Goal: Task Accomplishment & Management: Manage account settings

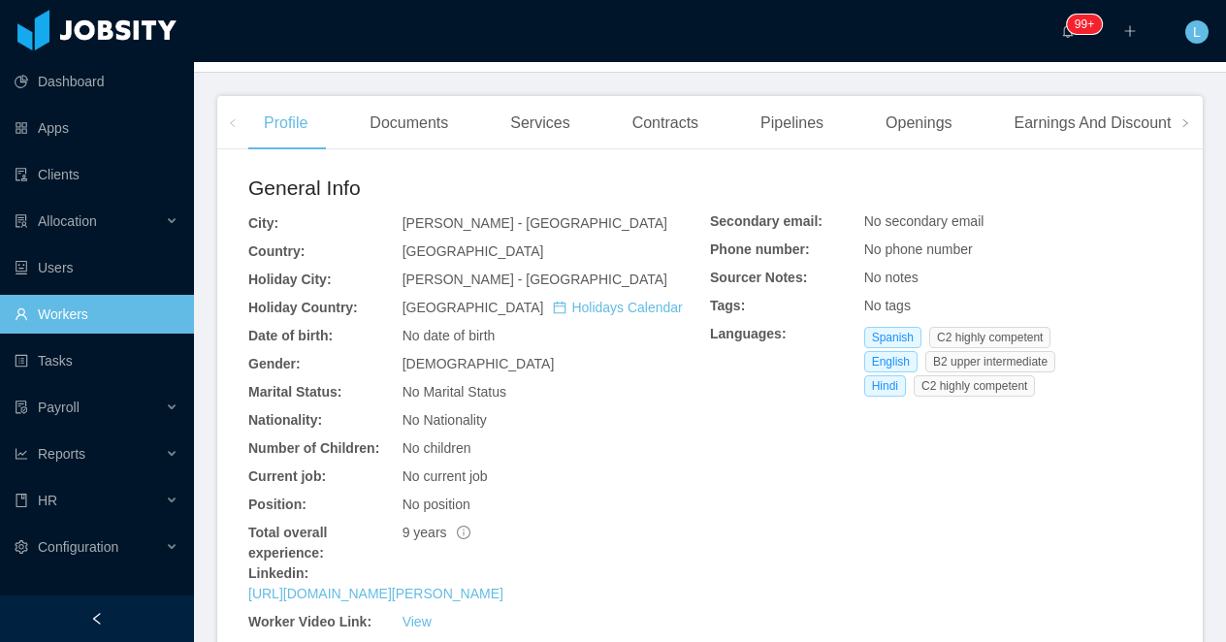
scroll to position [568, 0]
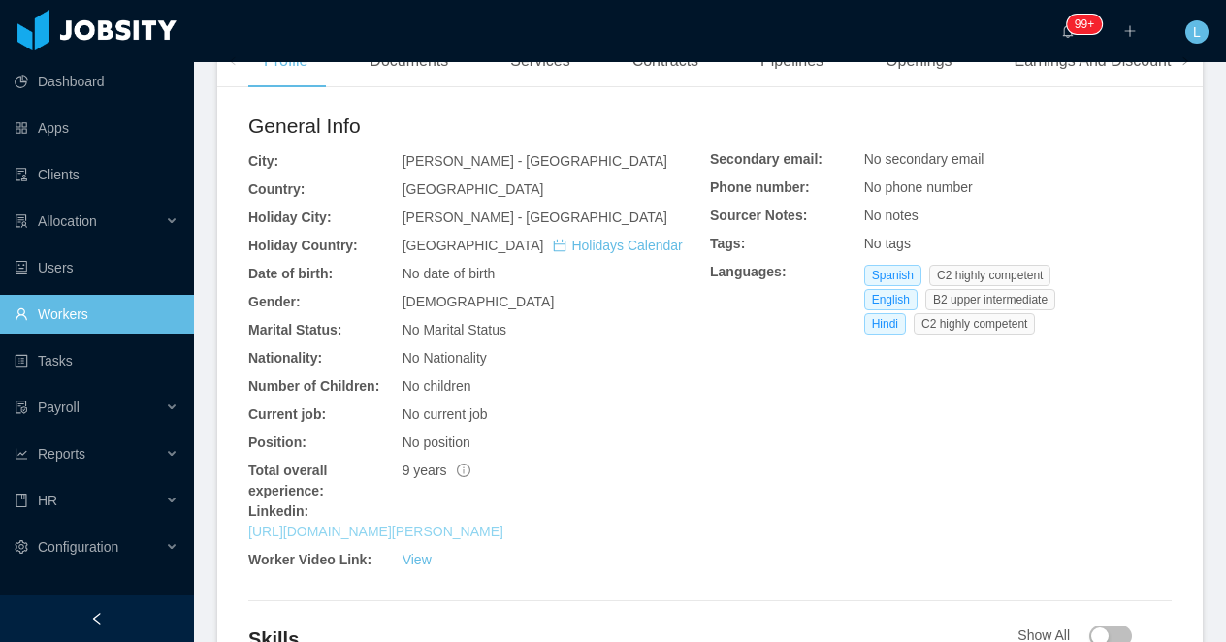
click at [459, 528] on link "[URL][DOMAIN_NAME][PERSON_NAME]" at bounding box center [375, 532] width 255 height 16
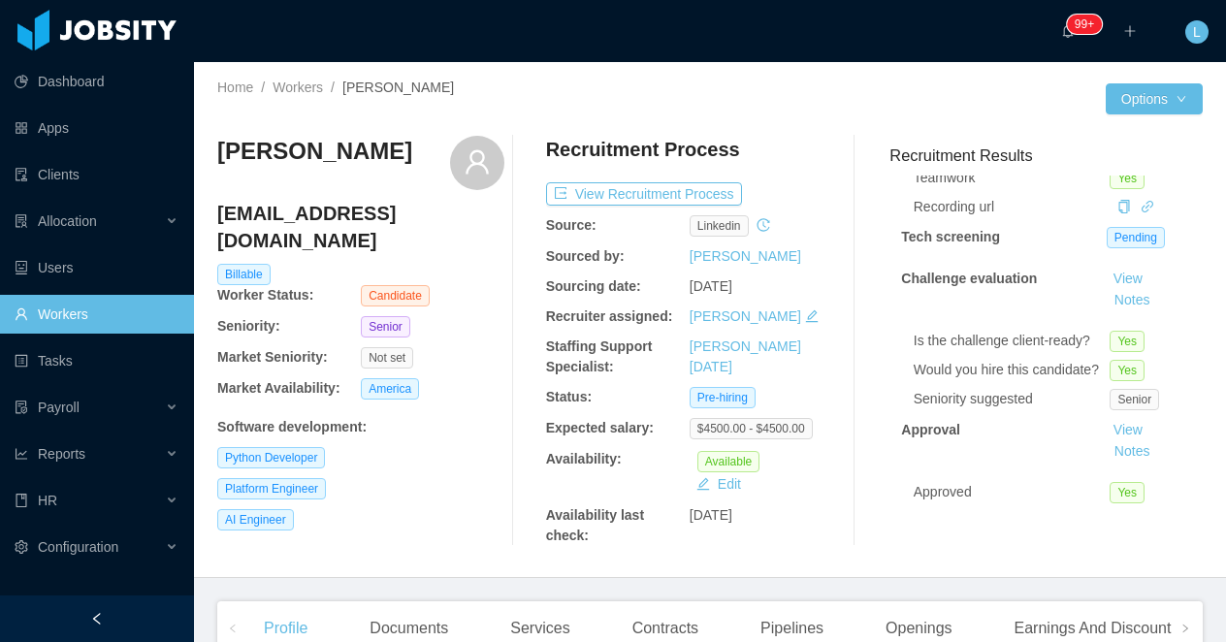
scroll to position [16, 0]
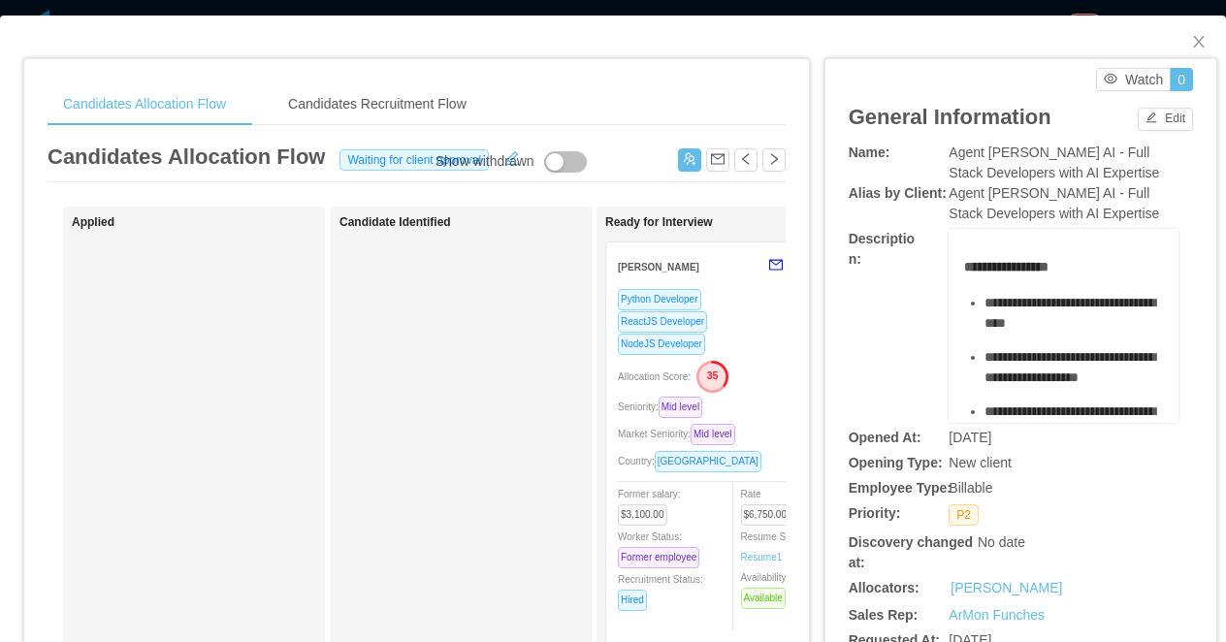
click at [975, 14] on div "Candidates Allocation Flow Candidates Recruitment Flow Candidates Allocation Fl…" at bounding box center [613, 321] width 1226 height 642
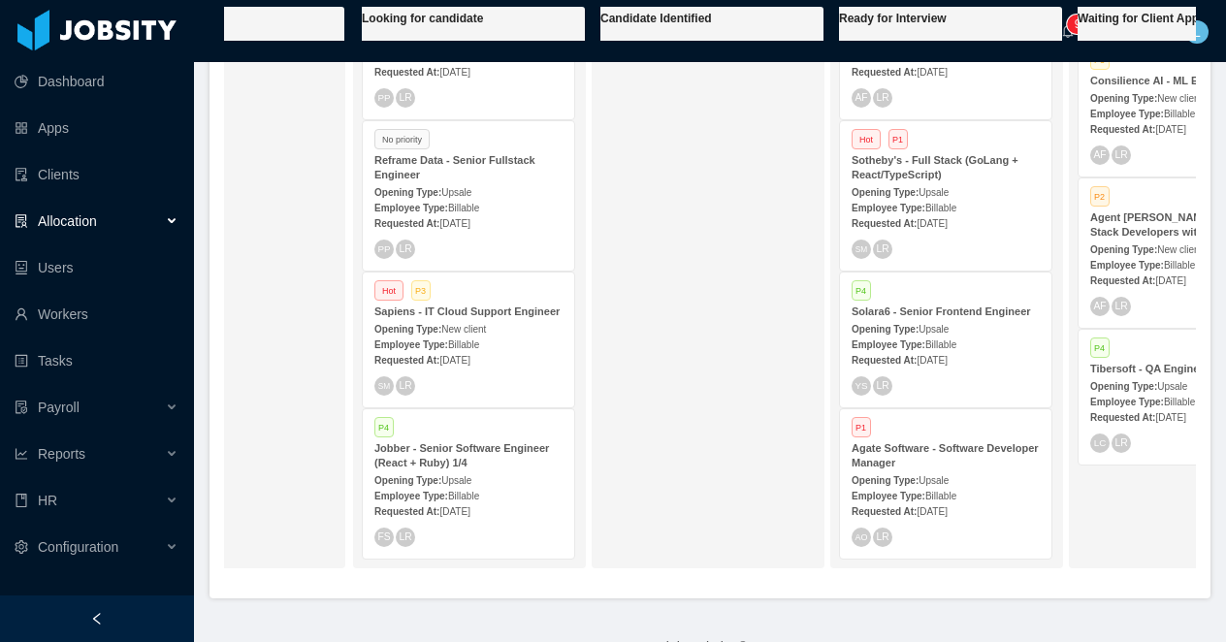
scroll to position [484, 0]
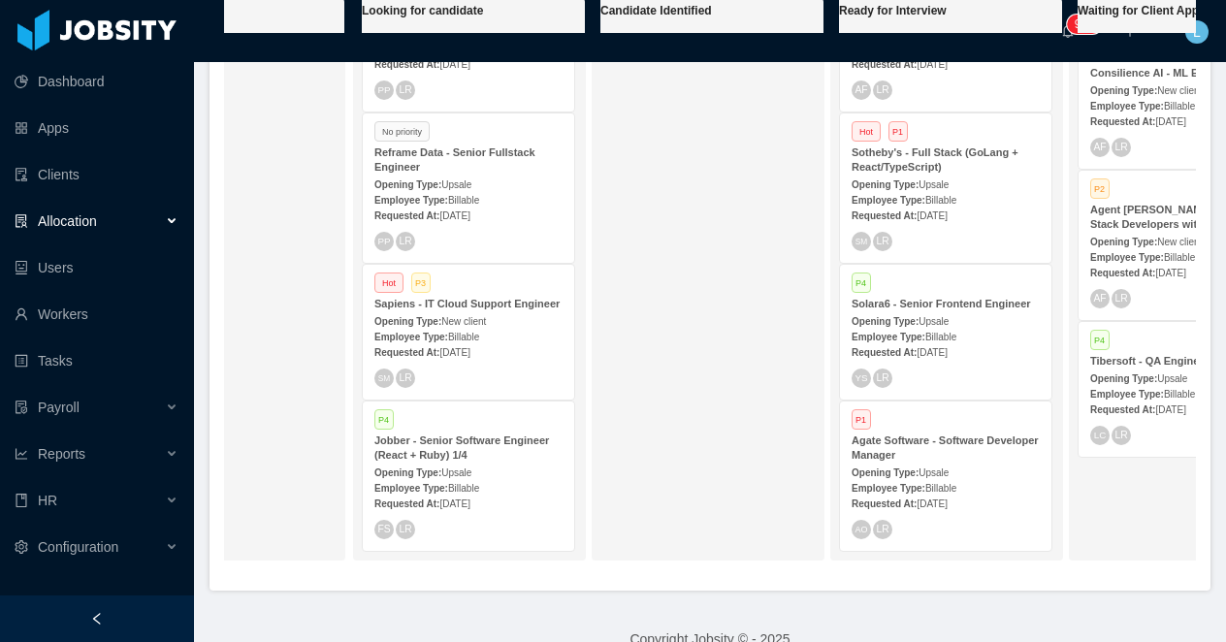
click at [905, 468] on strong "Opening Type:" at bounding box center [885, 473] width 67 height 11
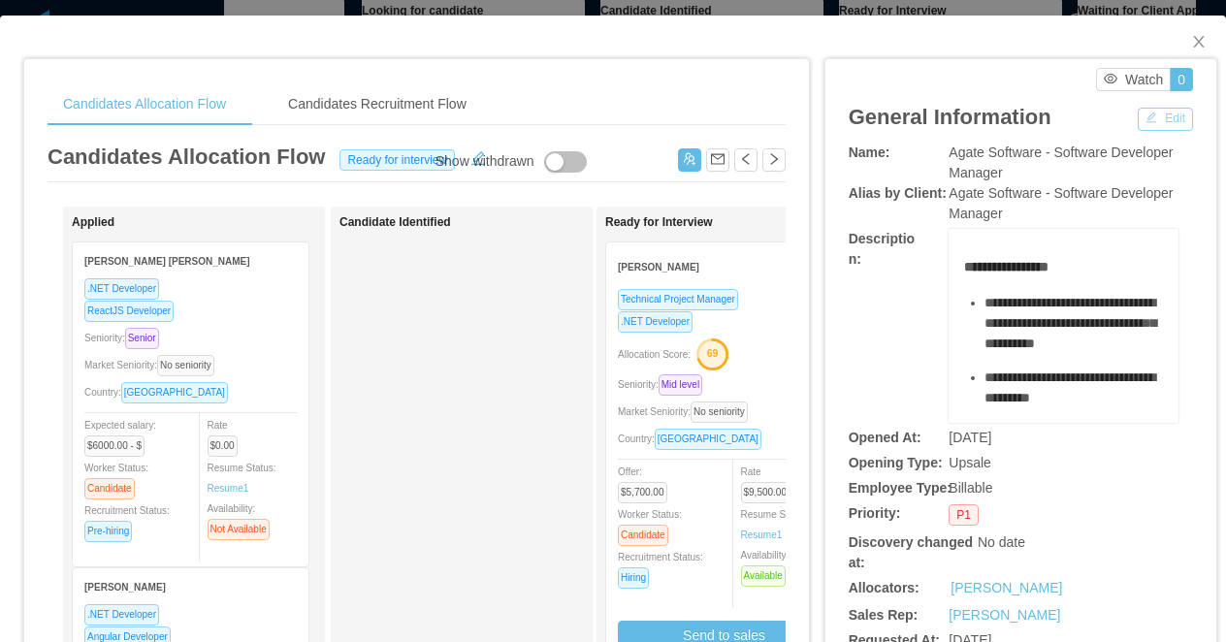
click at [1150, 123] on button "Edit" at bounding box center [1165, 119] width 55 height 23
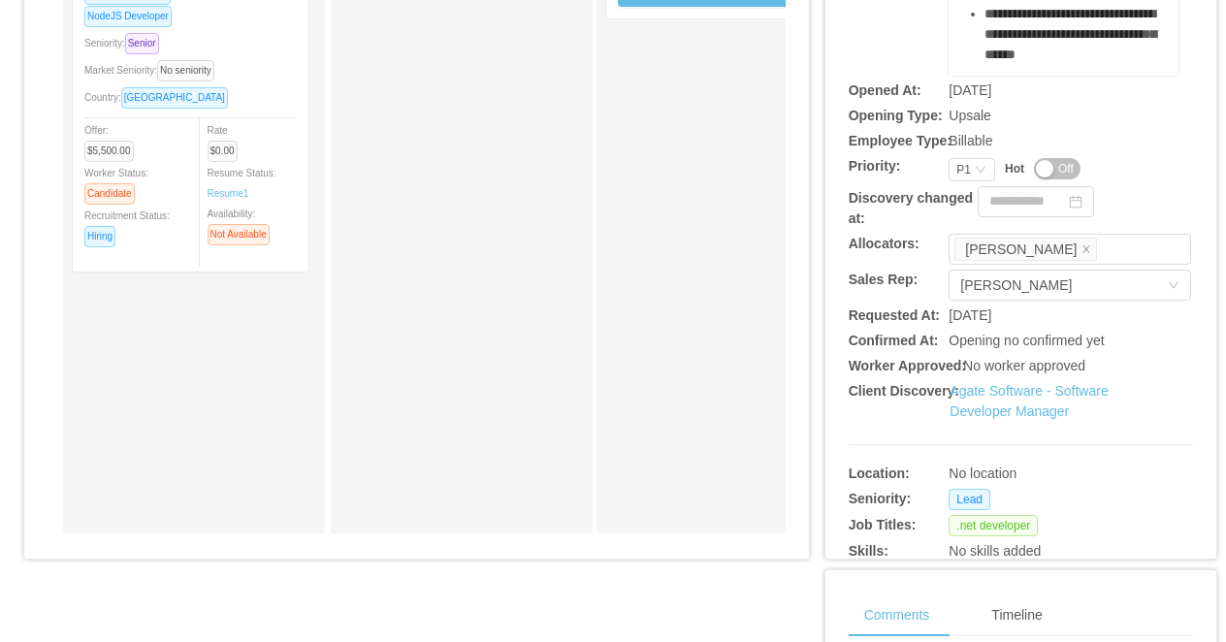
scroll to position [496, 0]
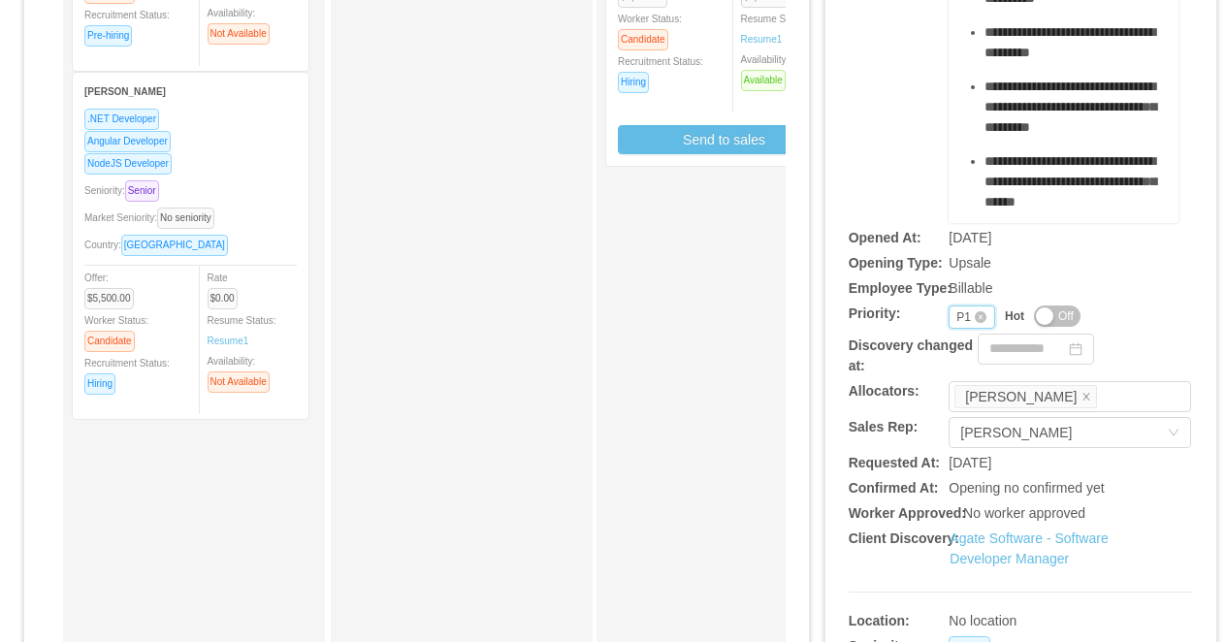
click at [964, 319] on div "P1" at bounding box center [964, 317] width 15 height 21
click at [983, 437] on li "P4" at bounding box center [972, 443] width 47 height 31
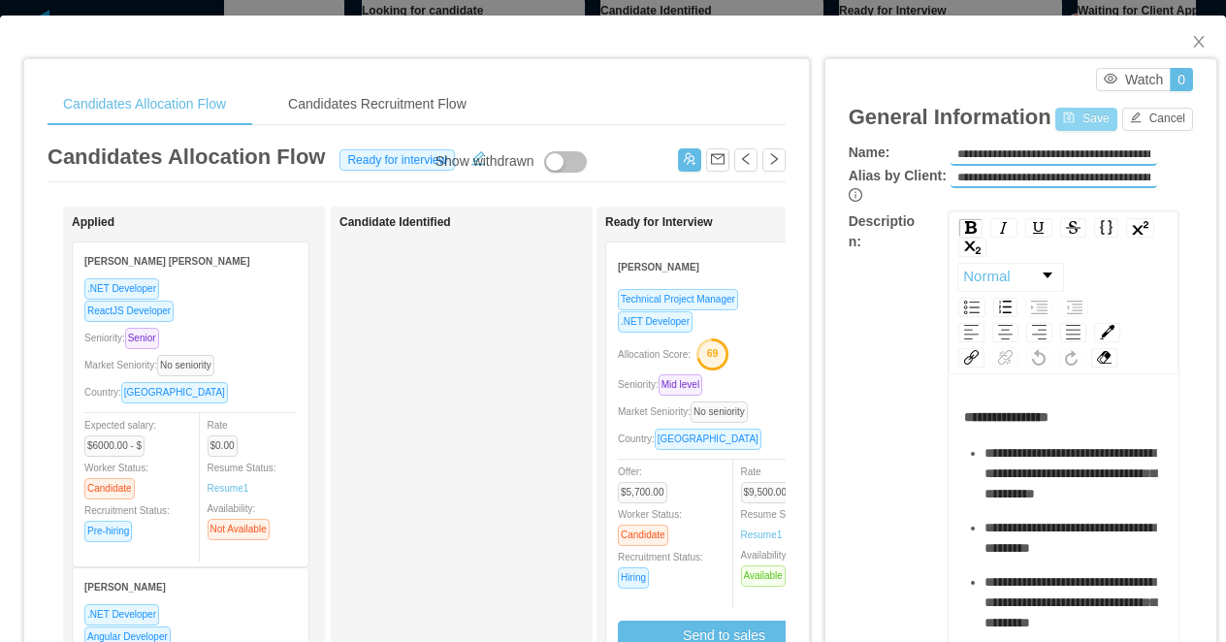
click at [1056, 120] on button "Save" at bounding box center [1086, 119] width 61 height 23
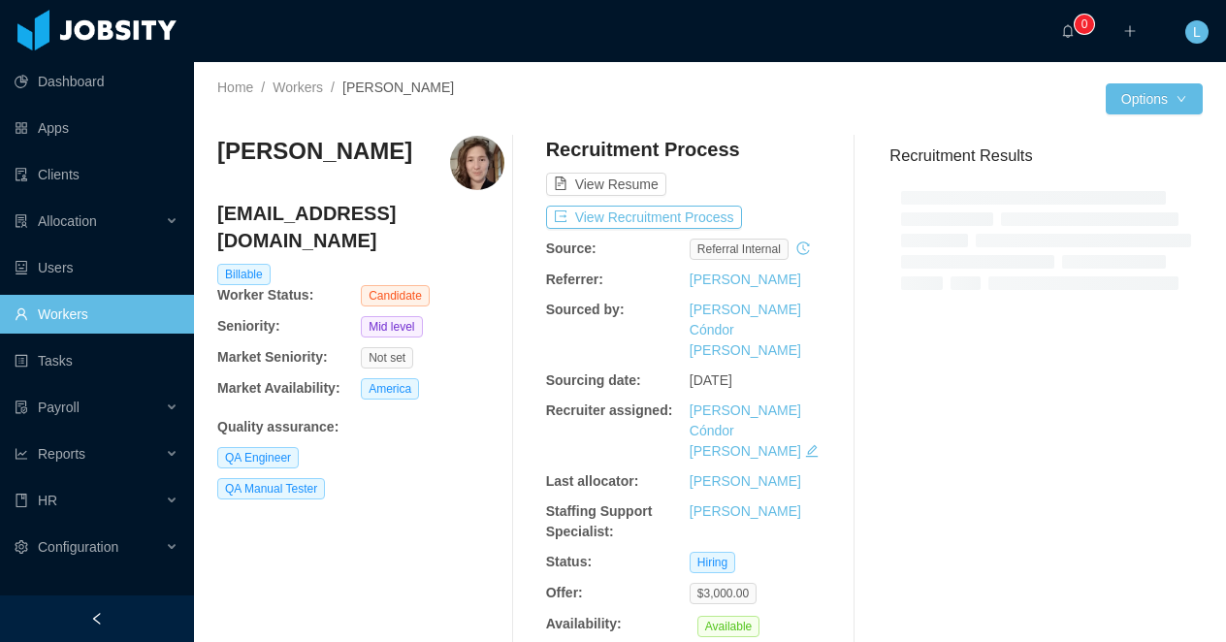
click at [100, 616] on icon "icon: left" at bounding box center [97, 619] width 14 height 14
